Goal: Information Seeking & Learning: Check status

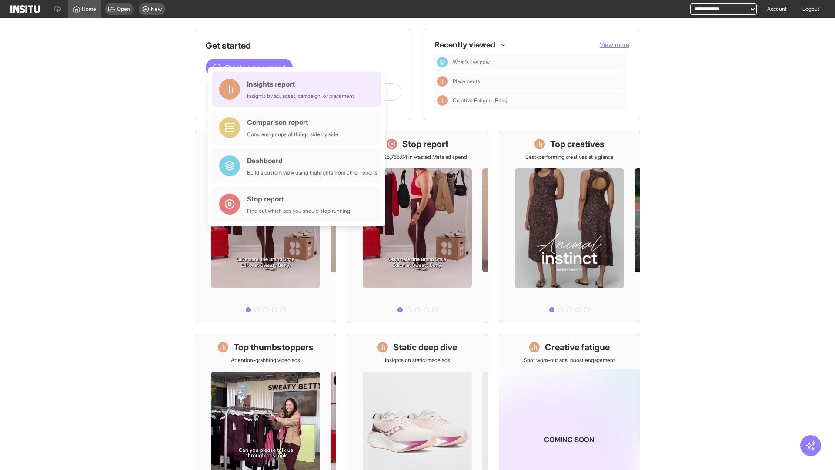
click at [299, 89] on div "Insights report Insights by ad, adset, campaign, or placement" at bounding box center [300, 89] width 107 height 21
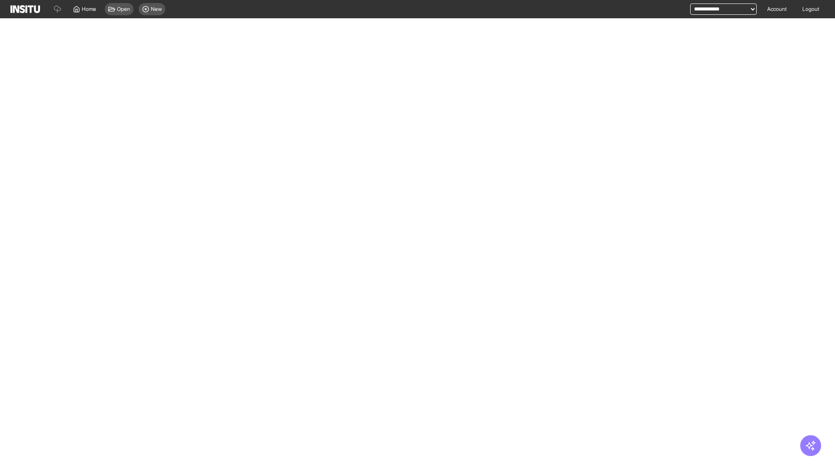
select select "**"
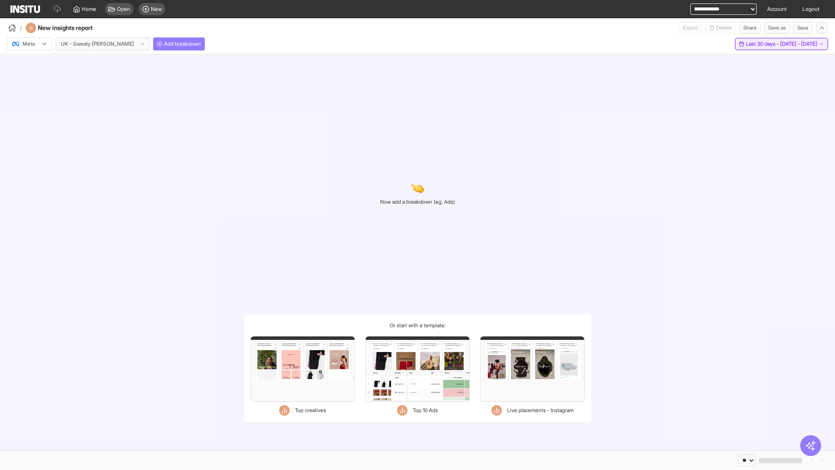
click at [763, 44] on span "Last 30 days - [DATE] - [DATE]" at bounding box center [781, 43] width 71 height 7
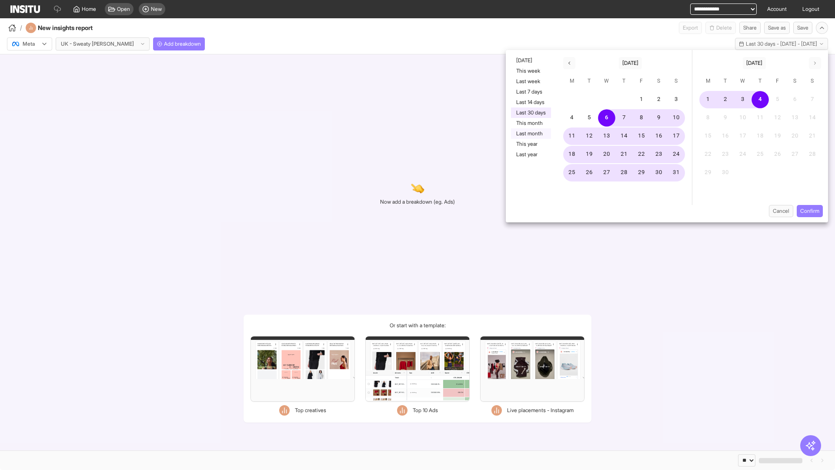
click at [530, 133] on button "Last month" at bounding box center [531, 133] width 40 height 10
